Goal: Transaction & Acquisition: Download file/media

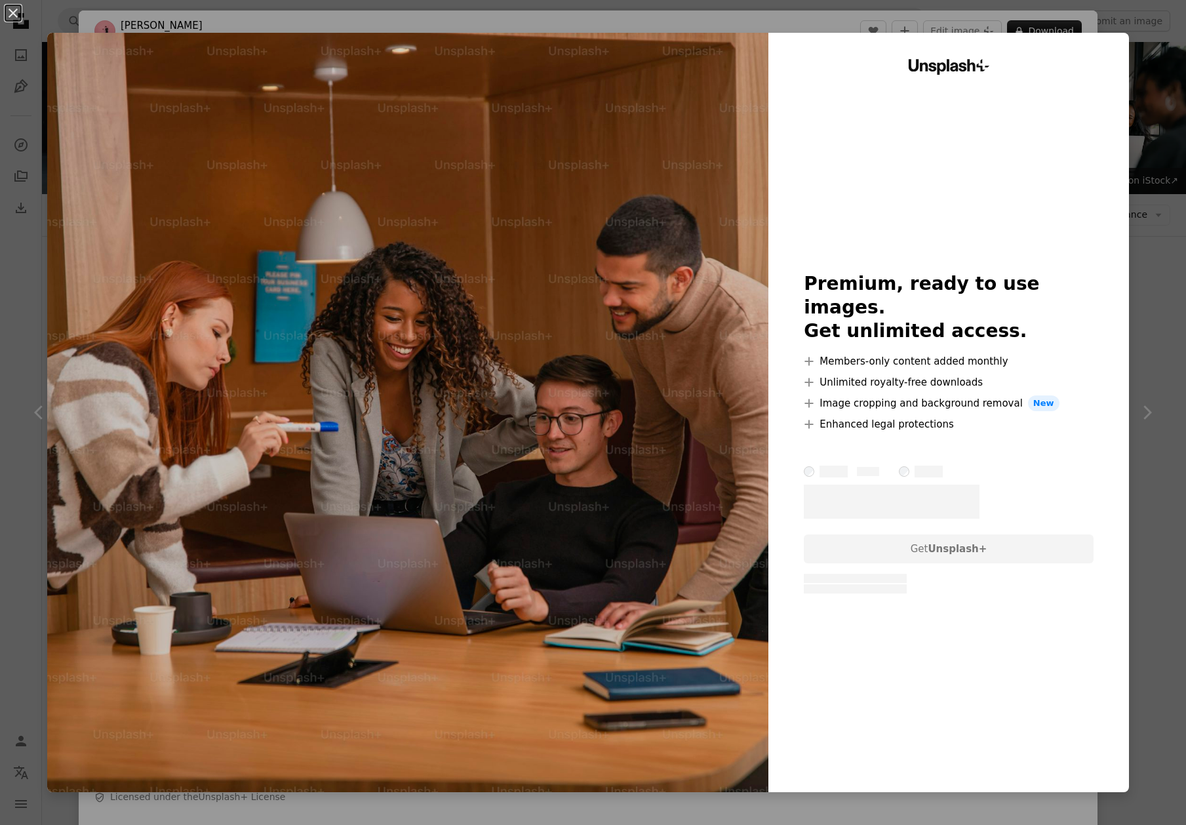
scroll to position [173, 0]
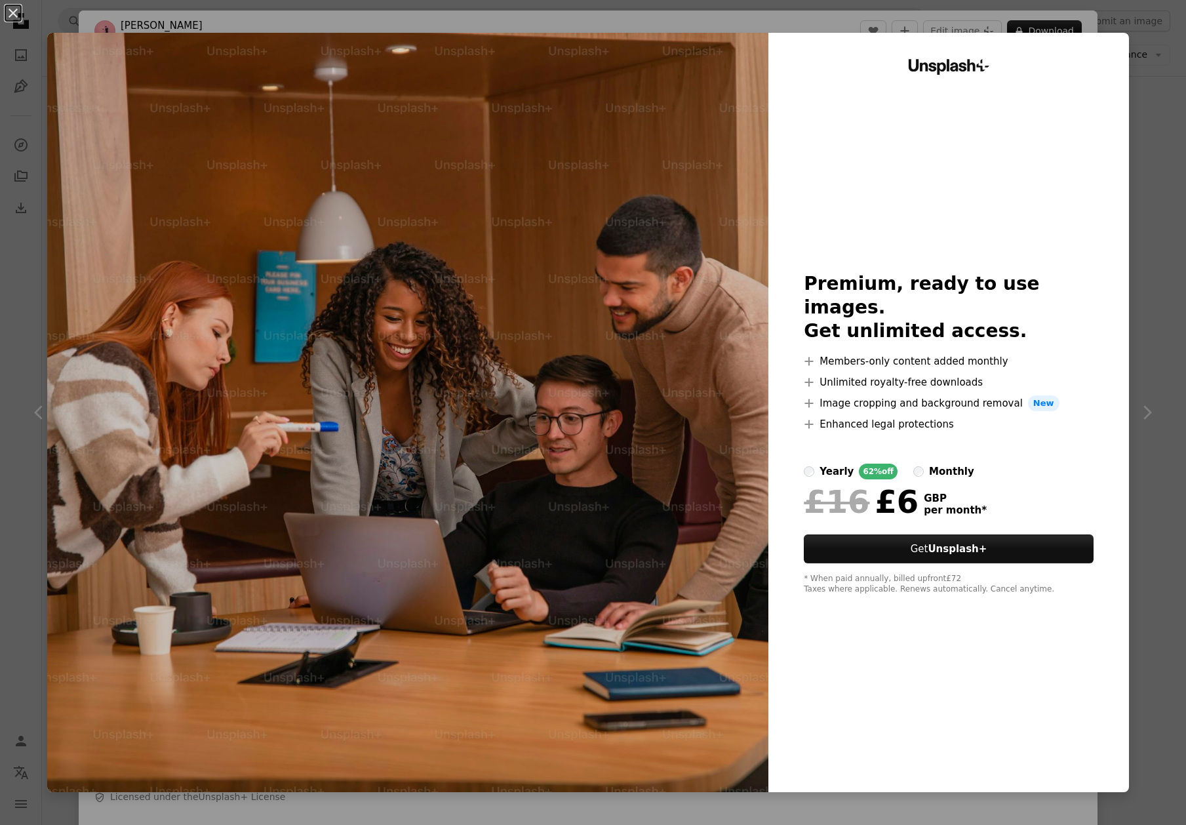
drag, startPoint x: 1150, startPoint y: 205, endPoint x: 1064, endPoint y: 218, distance: 86.9
click at [1150, 205] on div "An X shape Unsplash+ Premium, ready to use images. Get unlimited access. A plus…" at bounding box center [593, 412] width 1186 height 825
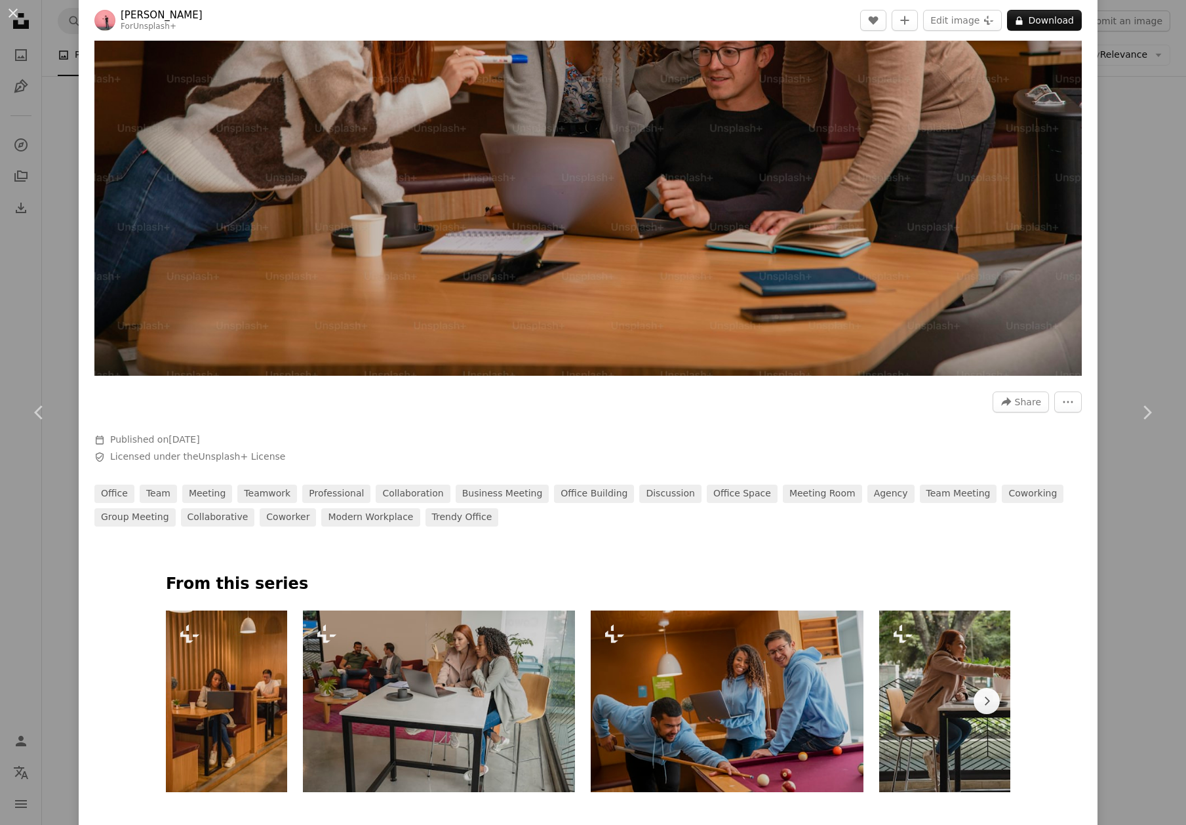
scroll to position [346, 0]
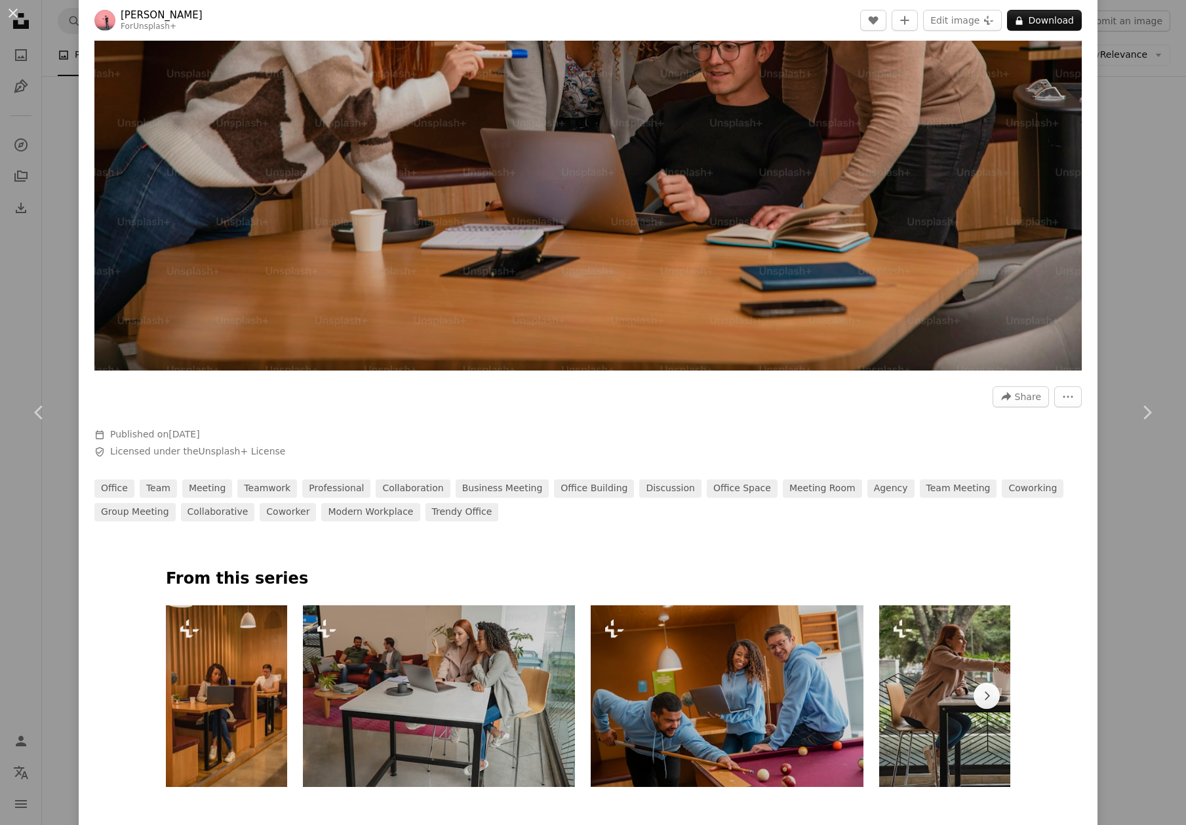
click at [1134, 268] on div "An X shape Chevron left Chevron right [PERSON_NAME] For Unsplash+ A heart A plu…" at bounding box center [593, 412] width 1186 height 825
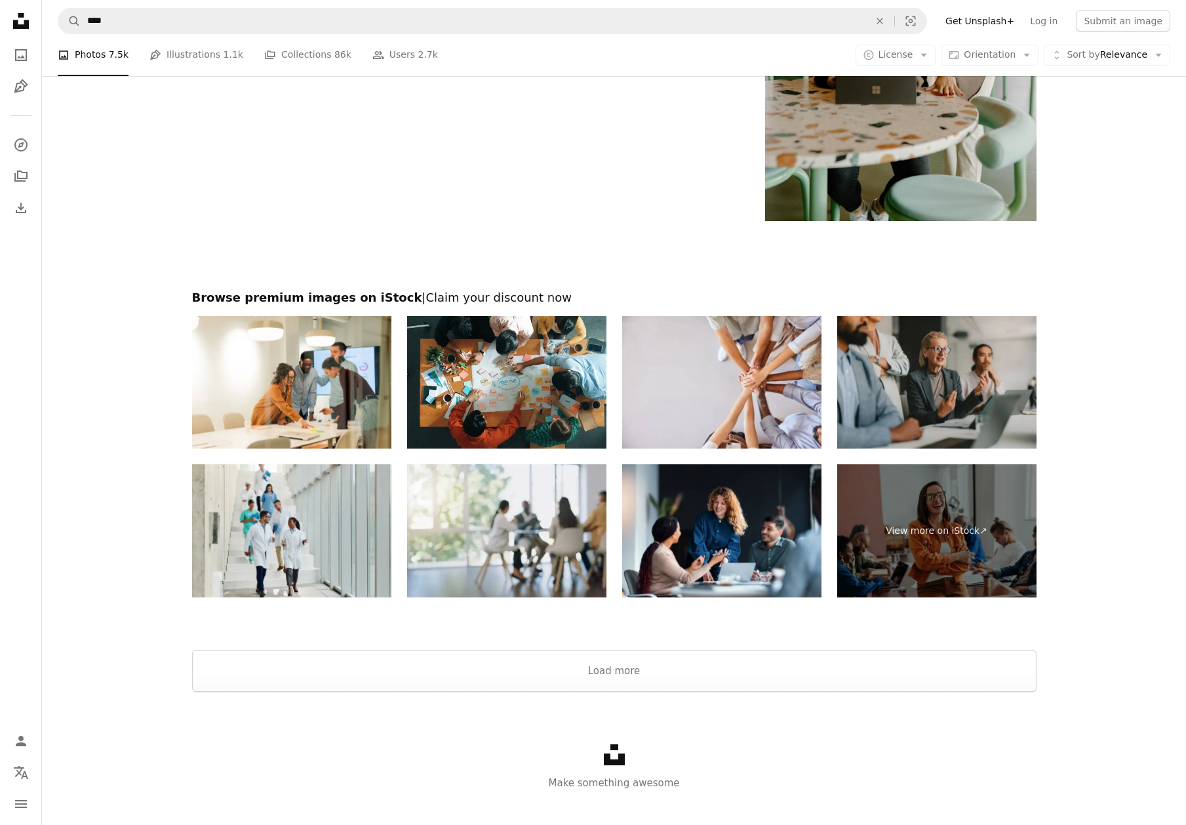
scroll to position [2390, 0]
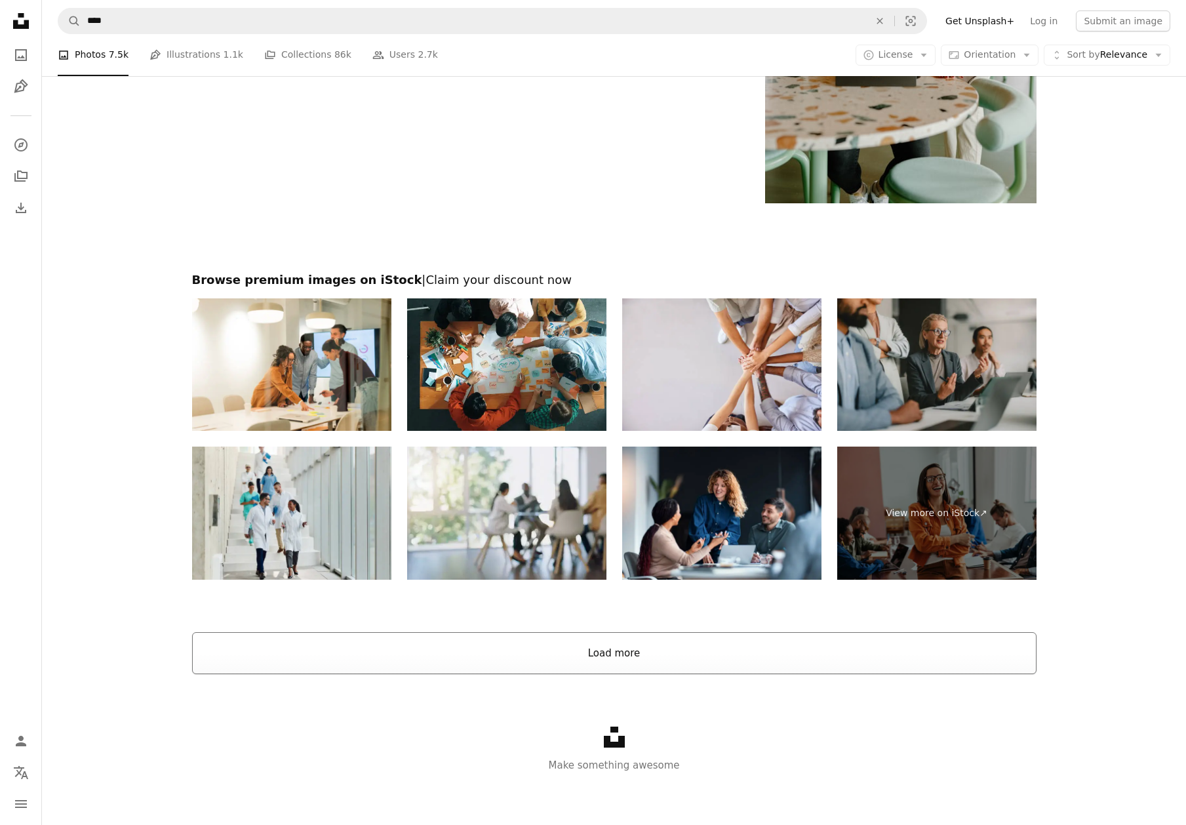
click at [678, 652] on button "Load more" at bounding box center [614, 653] width 845 height 42
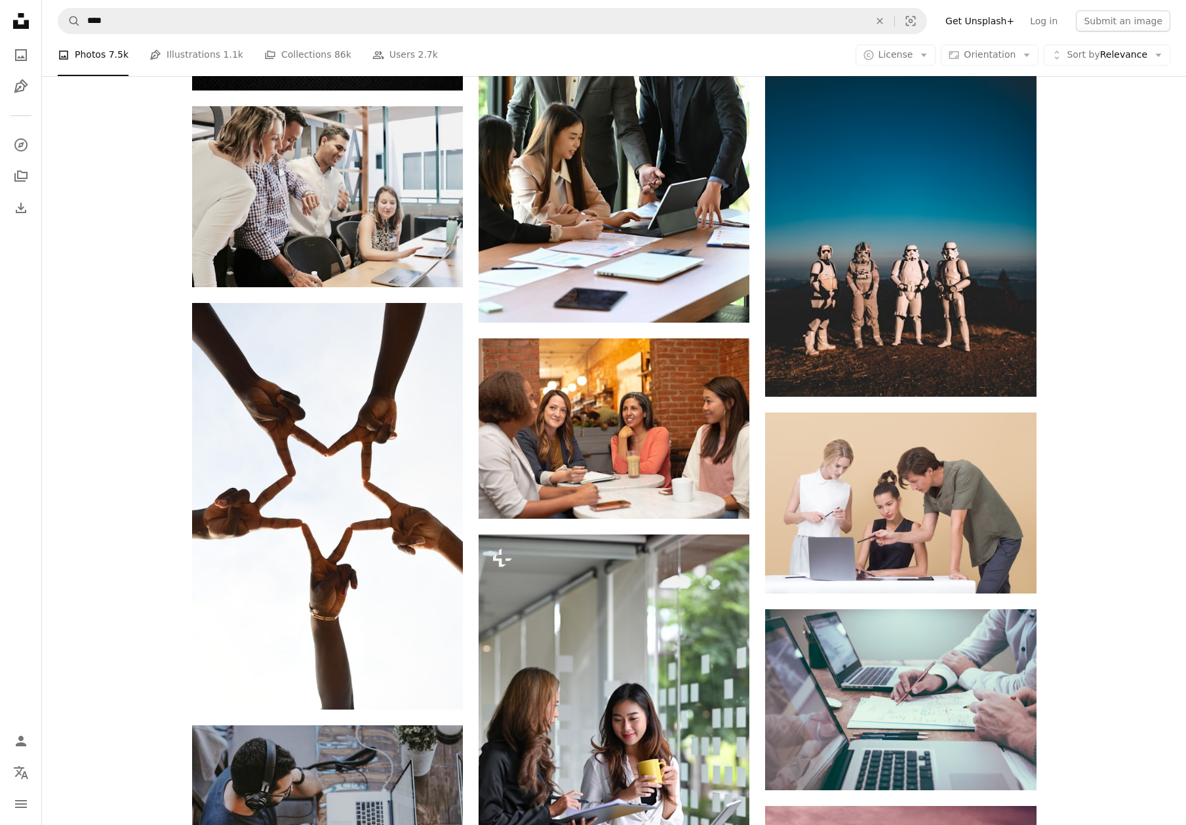
scroll to position [7849, 0]
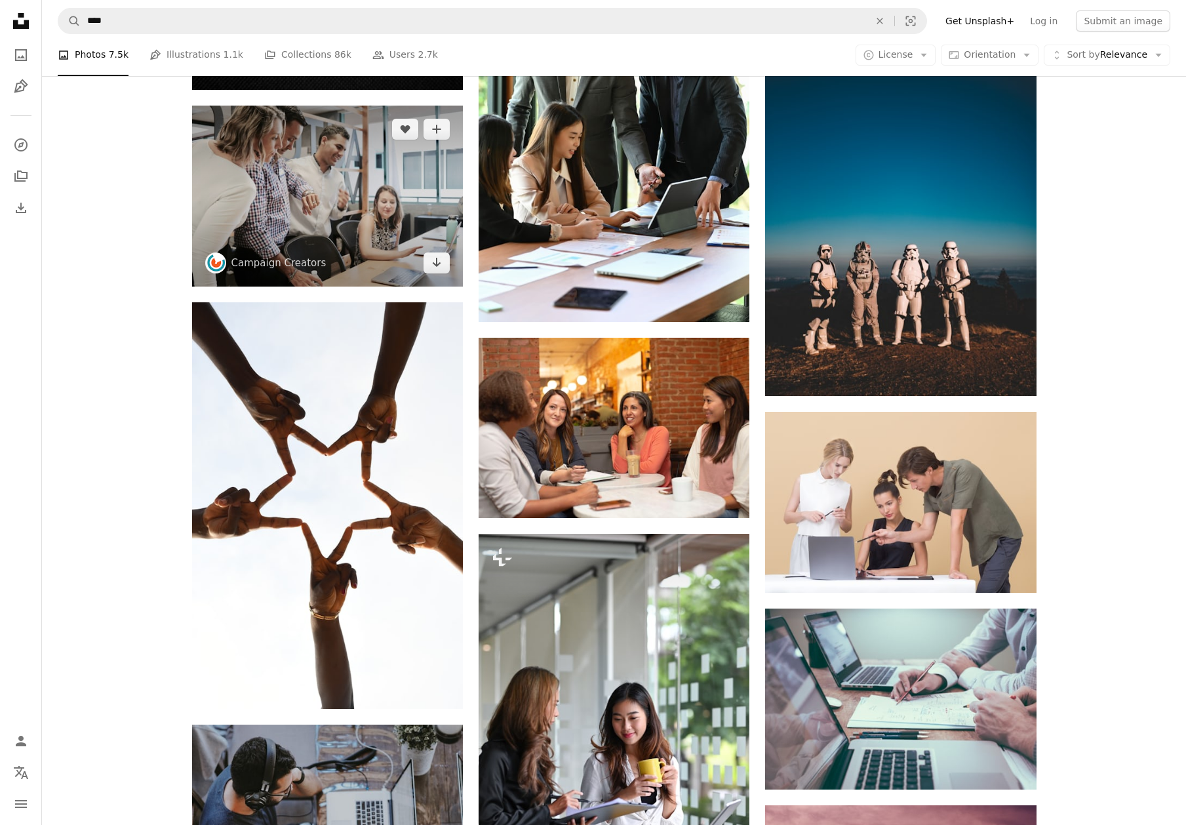
click at [344, 223] on img at bounding box center [327, 196] width 271 height 180
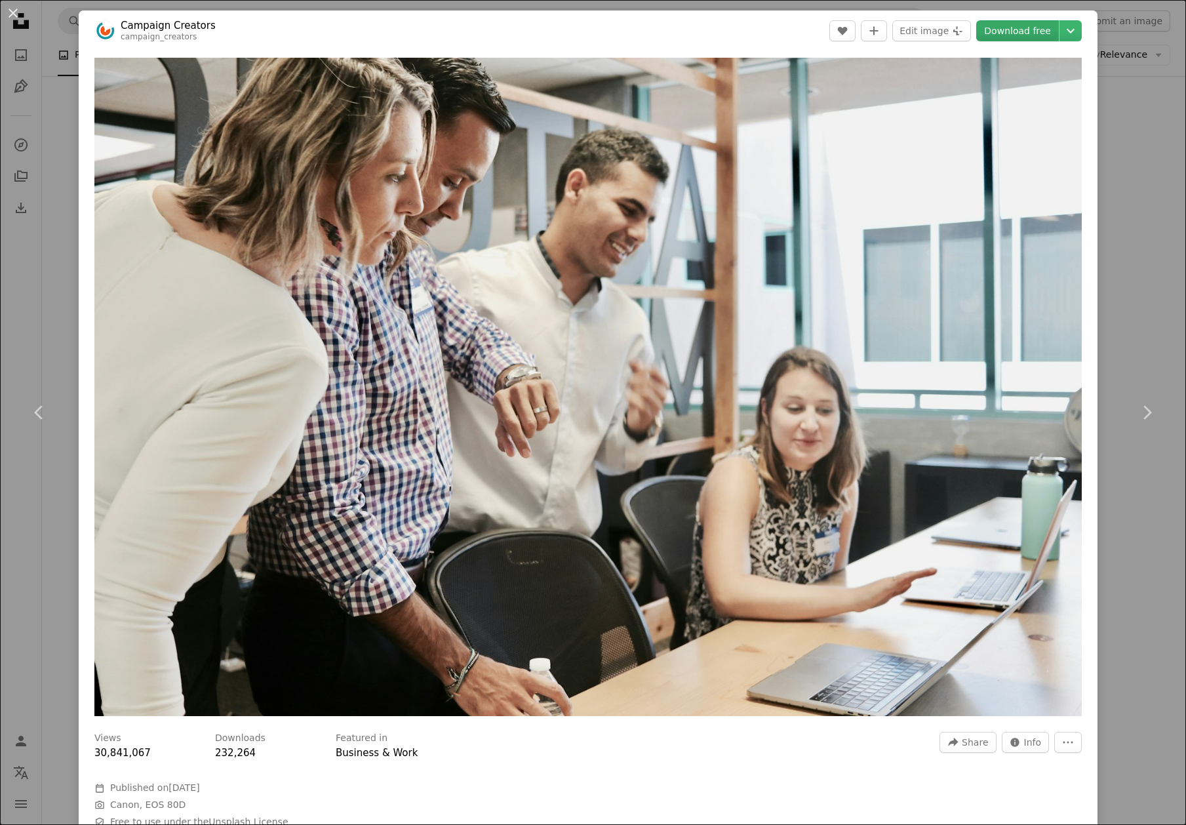
scroll to position [4, 0]
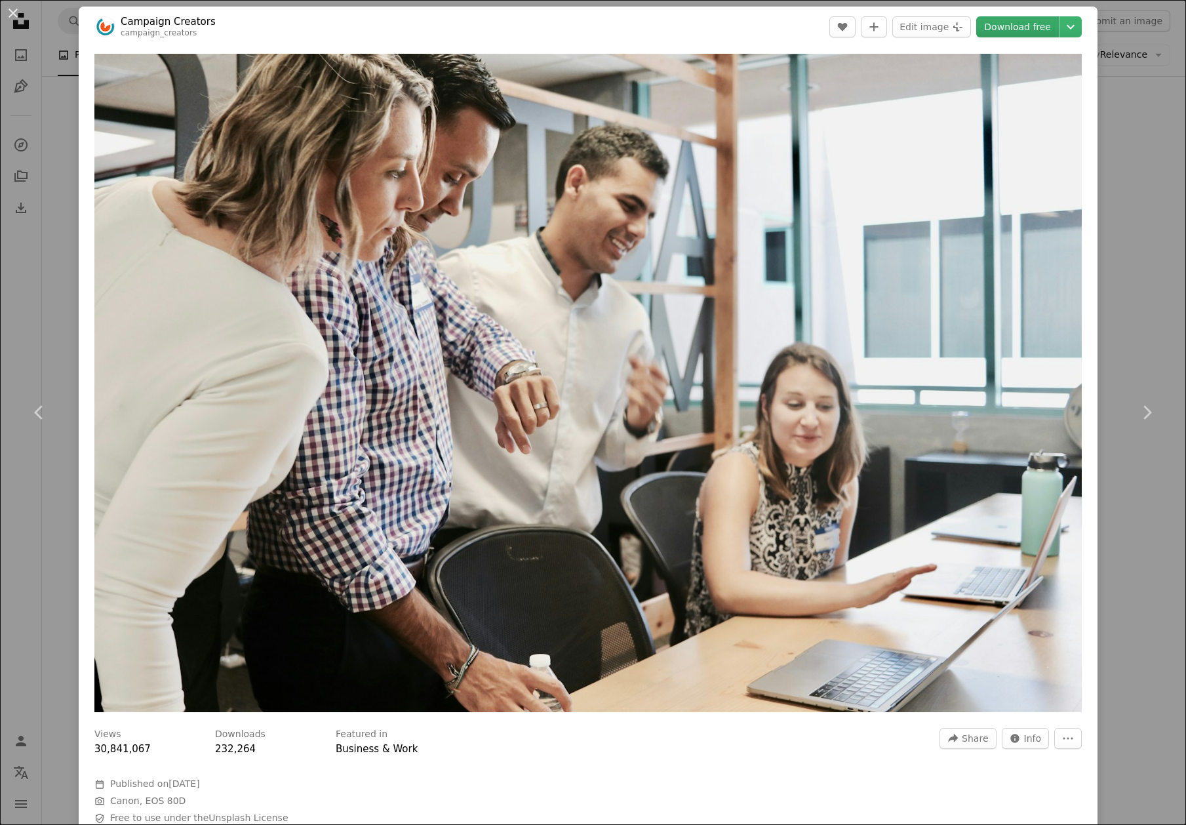
click at [1027, 18] on link "Download free" at bounding box center [1017, 26] width 83 height 21
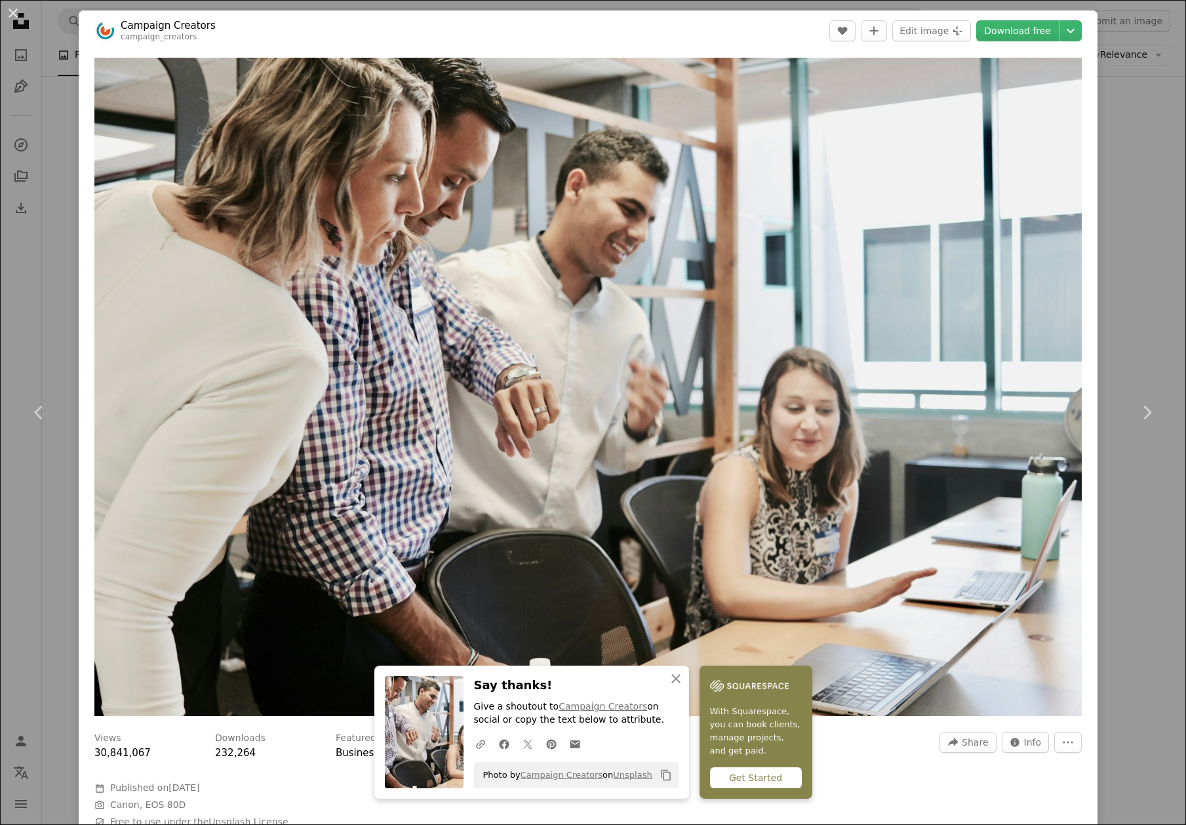
click at [1143, 112] on div "An X shape Chevron left Chevron right An X shape Close Say thanks! Give a shout…" at bounding box center [593, 412] width 1186 height 825
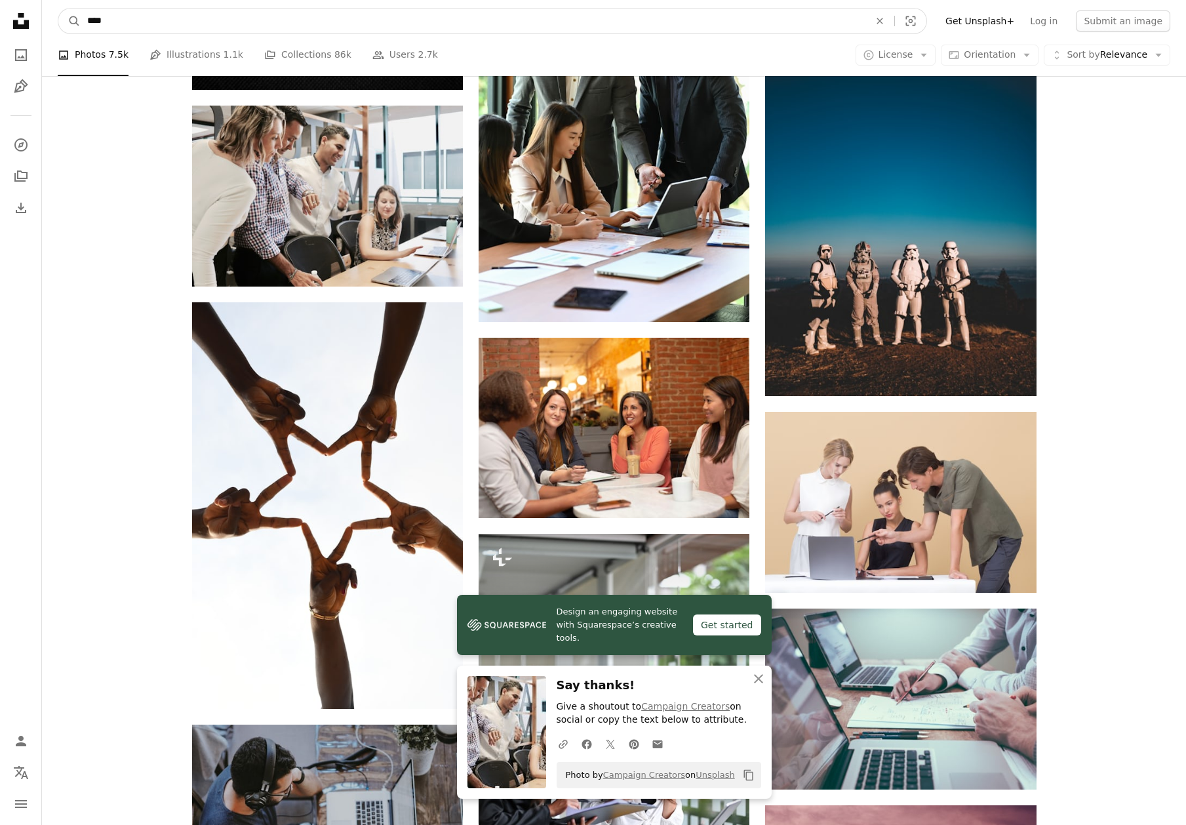
click at [166, 14] on input "****" at bounding box center [473, 21] width 785 height 25
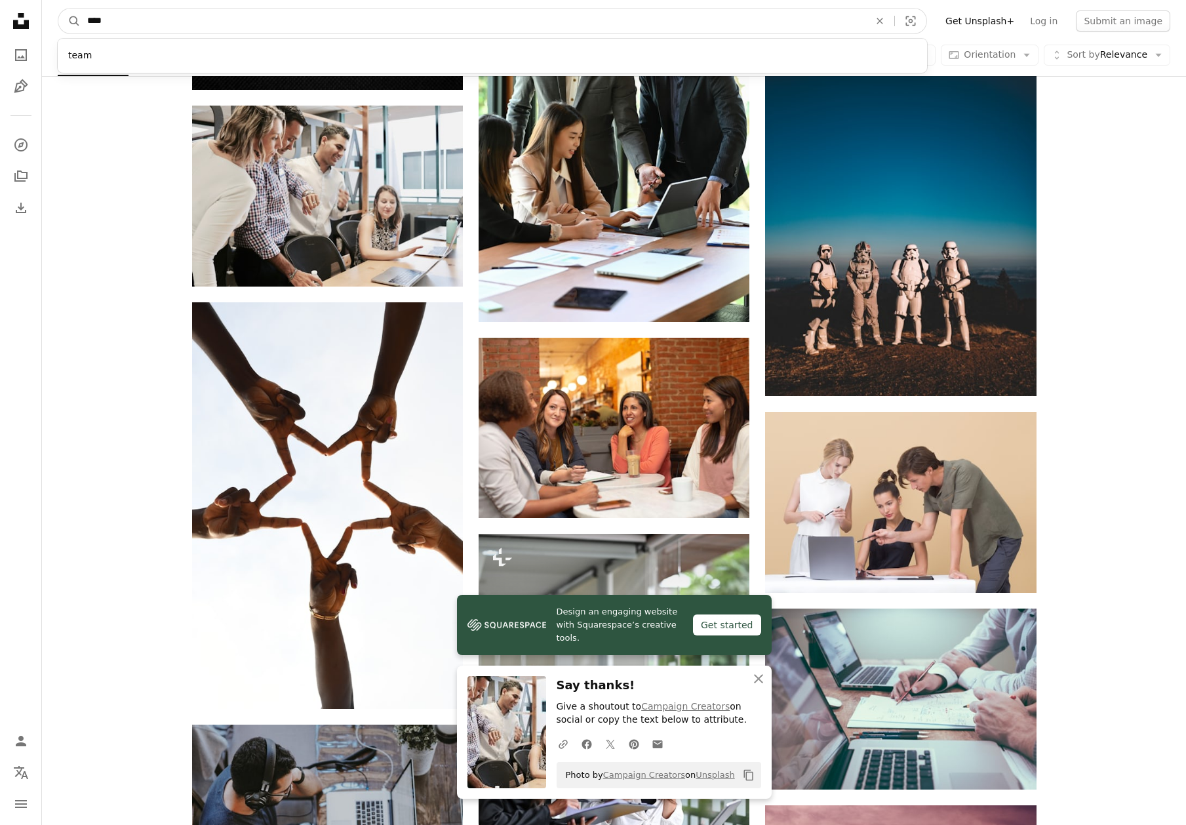
click at [166, 14] on input "****" at bounding box center [473, 21] width 785 height 25
